Goal: Find contact information: Find contact information

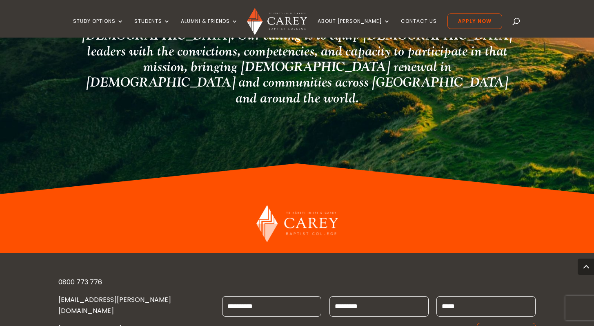
scroll to position [2175, 0]
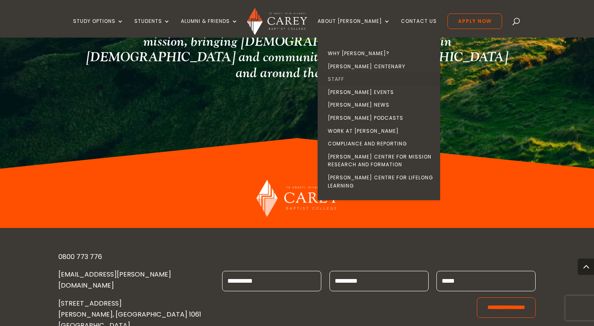
click at [353, 76] on link "Staff" at bounding box center [380, 79] width 122 height 13
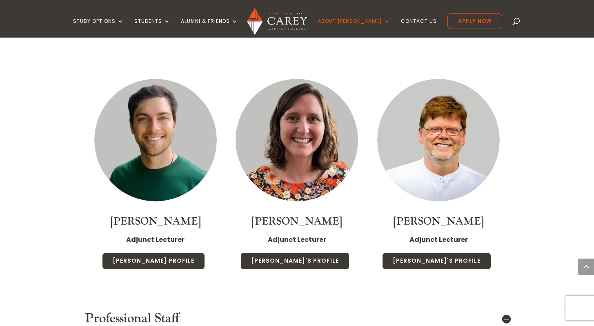
scroll to position [2666, 0]
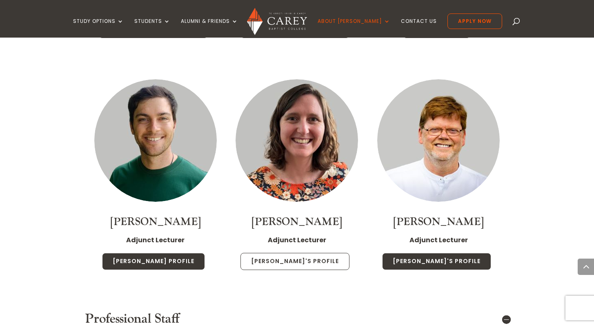
click at [272, 253] on link "Sarah's Profile" at bounding box center [294, 261] width 109 height 17
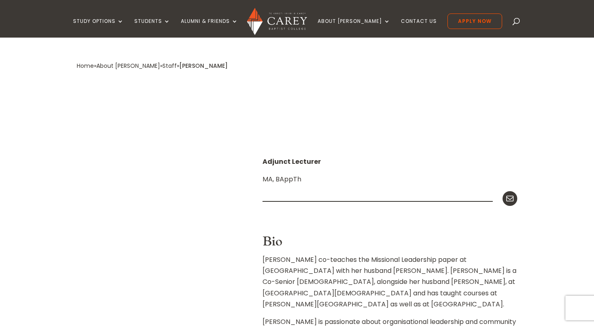
scroll to position [185, 0]
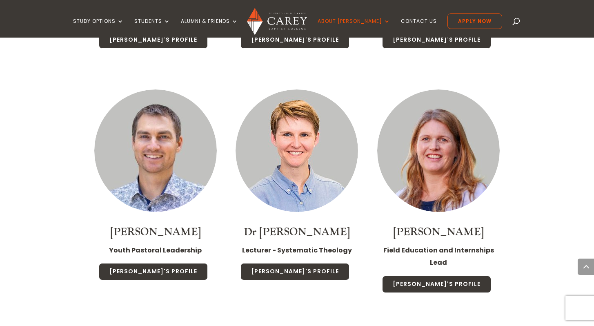
scroll to position [1771, 0]
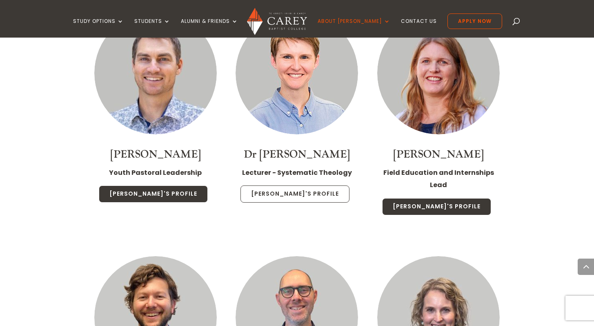
click at [292, 185] on link "Christa's Profile" at bounding box center [294, 193] width 109 height 17
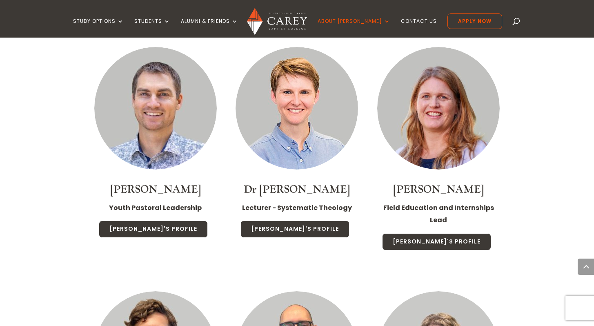
scroll to position [1729, 0]
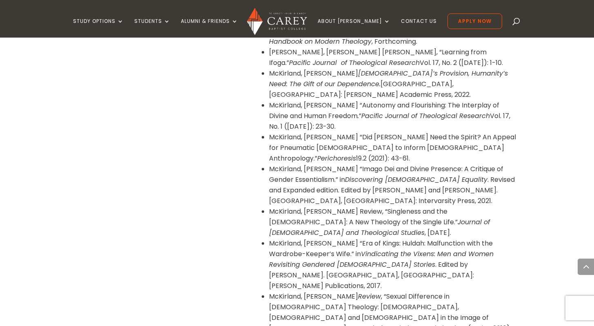
scroll to position [927, 0]
